Goal: Task Accomplishment & Management: Use online tool/utility

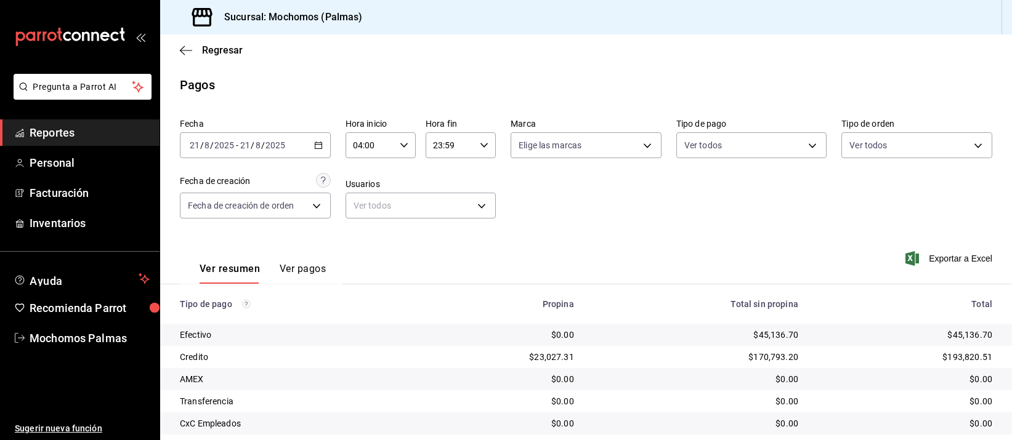
scroll to position [125, 0]
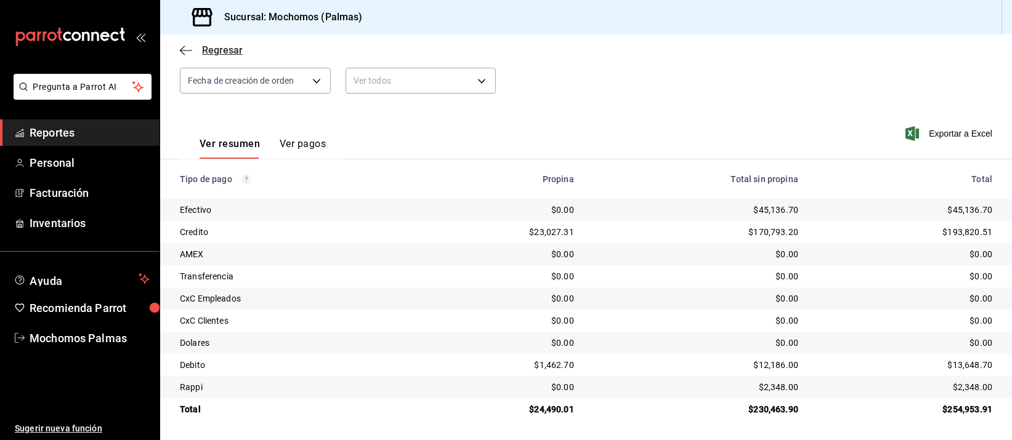
click at [230, 49] on span "Regresar" at bounding box center [222, 50] width 41 height 12
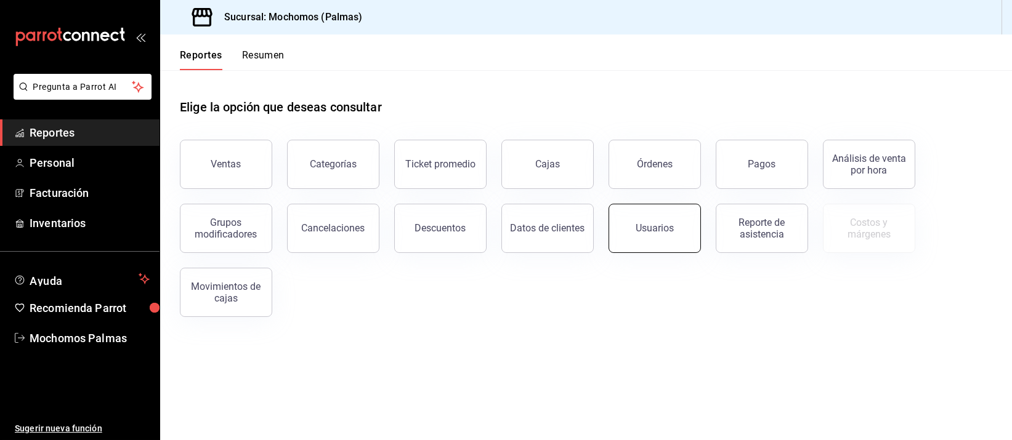
click at [629, 208] on button "Usuarios" at bounding box center [655, 228] width 92 height 49
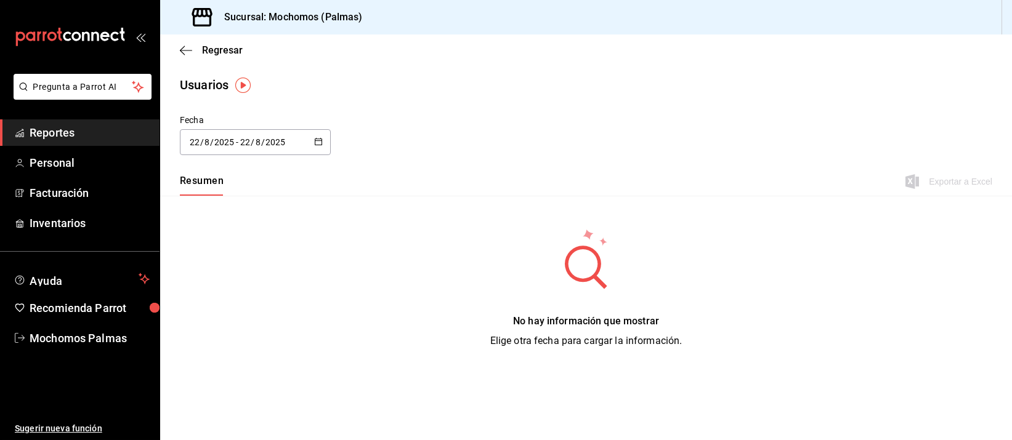
click at [206, 142] on input "8" at bounding box center [207, 142] width 6 height 10
click at [227, 315] on li "Rango de fechas" at bounding box center [238, 320] width 116 height 28
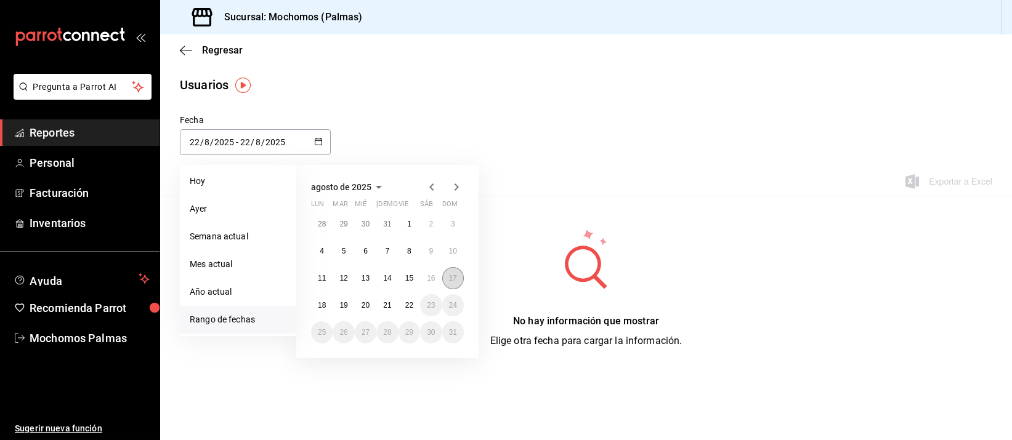
drag, startPoint x: 456, startPoint y: 281, endPoint x: 409, endPoint y: 306, distance: 53.5
click at [455, 283] on button "17" at bounding box center [453, 278] width 22 height 22
click at [407, 307] on abbr "22" at bounding box center [409, 305] width 8 height 9
type input "[DATE]"
type input "17"
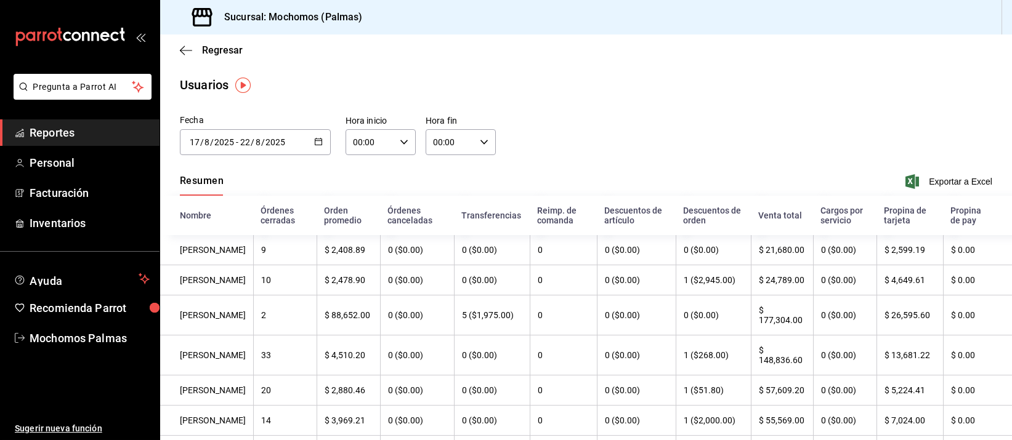
click at [387, 134] on input "00:00" at bounding box center [370, 142] width 49 height 25
click at [361, 229] on span "07" at bounding box center [360, 227] width 15 height 10
type input "07:00"
click at [440, 134] on div at bounding box center [506, 220] width 1012 height 440
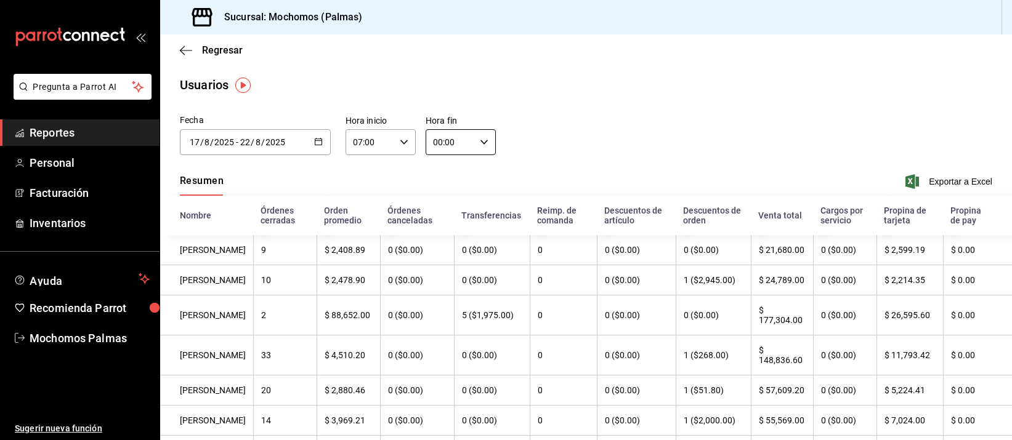
click at [440, 134] on input "00:00" at bounding box center [450, 142] width 49 height 25
click at [444, 195] on span "06" at bounding box center [439, 197] width 15 height 10
type input "06:00"
click at [933, 184] on div at bounding box center [506, 220] width 1012 height 440
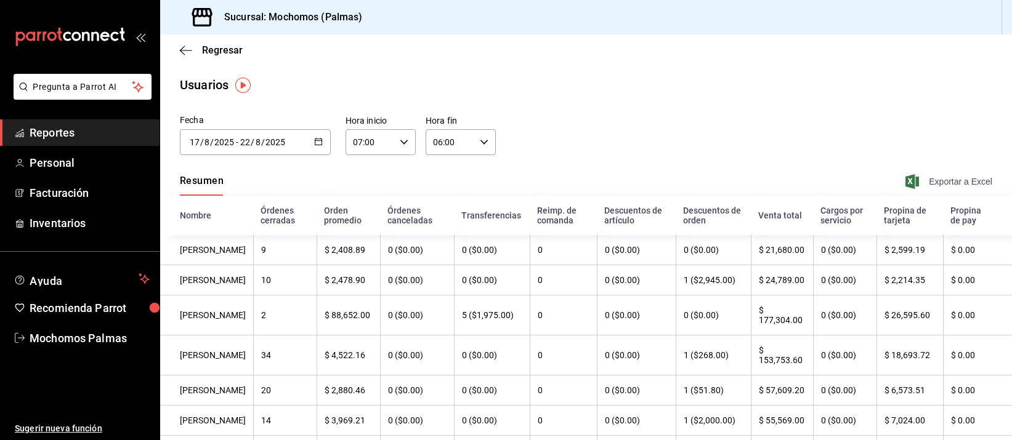
click at [934, 184] on span "Exportar a Excel" at bounding box center [950, 181] width 84 height 15
